Goal: Transaction & Acquisition: Purchase product/service

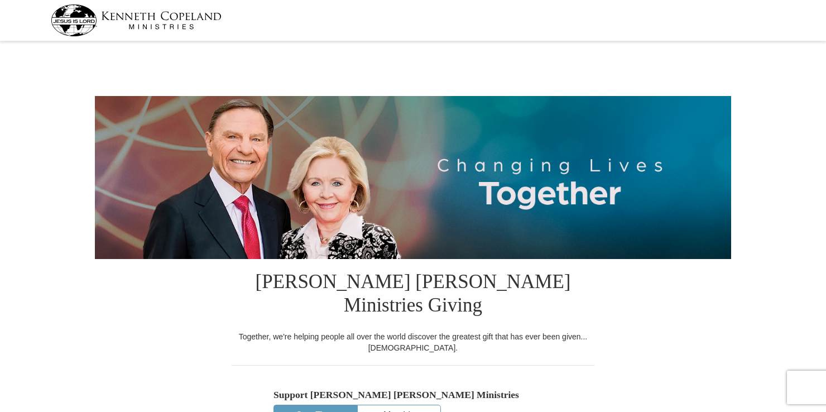
select select "VA"
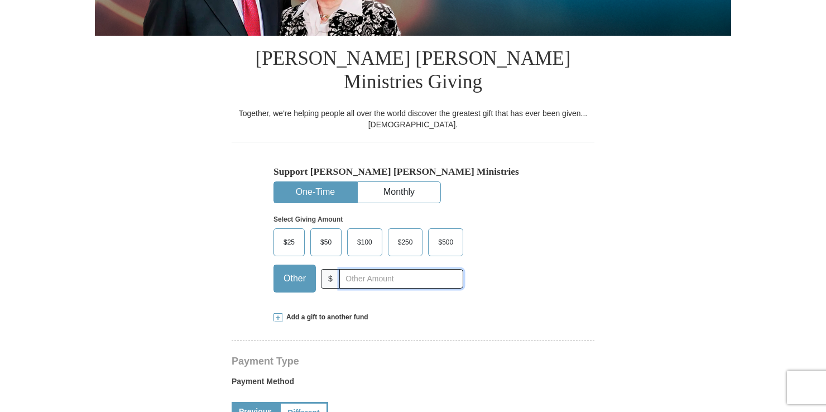
click at [359, 269] on input "text" at bounding box center [401, 279] width 124 height 20
type input "250"
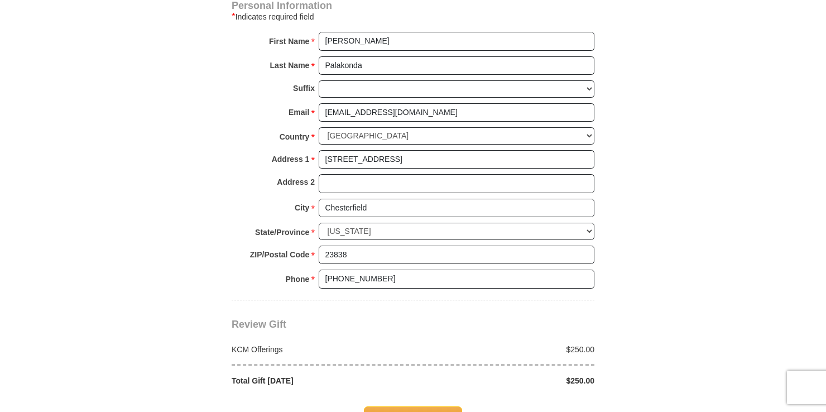
scroll to position [782, 0]
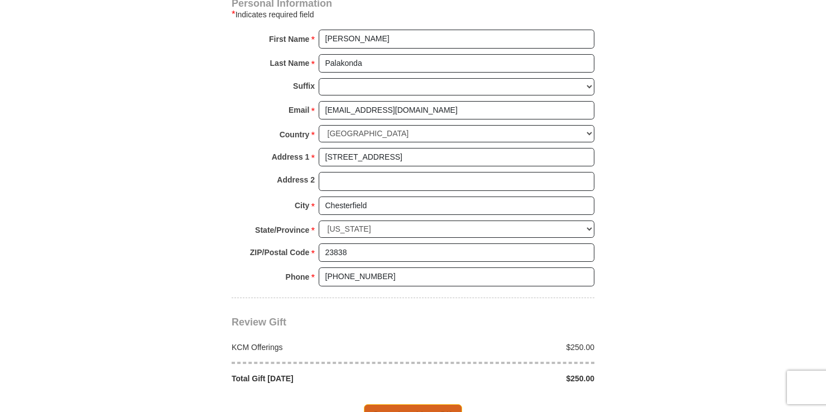
click at [404, 404] on span "Complete Your Gift" at bounding box center [413, 415] width 99 height 23
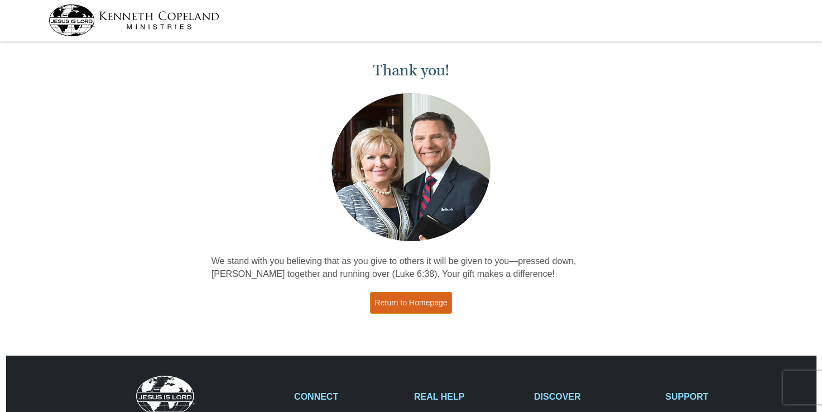
click at [395, 302] on link "Return to Homepage" at bounding box center [411, 303] width 83 height 22
